Goal: Task Accomplishment & Management: Manage account settings

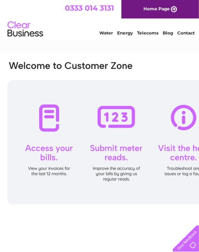
click at [127, 34] on link "Energy" at bounding box center [125, 32] width 16 height 5
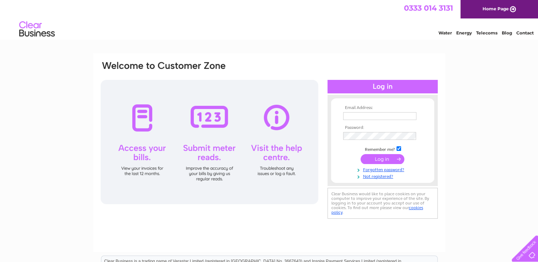
type input "[EMAIL_ADDRESS][DOMAIN_NAME]"
click at [198, 158] on input "submit" at bounding box center [383, 159] width 44 height 10
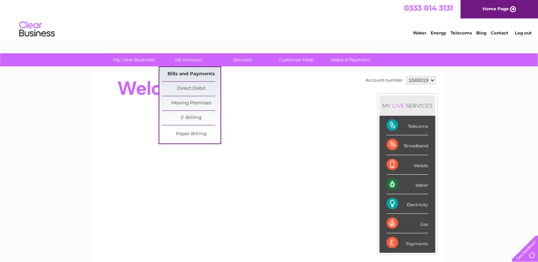
click at [187, 77] on link "Bills and Payments" at bounding box center [191, 74] width 59 height 14
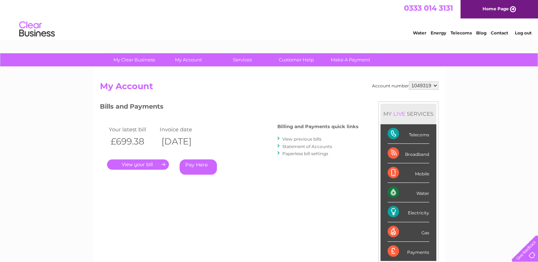
click at [133, 161] on link "." at bounding box center [138, 165] width 62 height 10
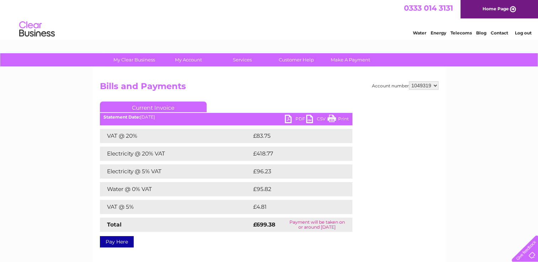
click at [332, 119] on link "Print" at bounding box center [338, 120] width 21 height 10
